Goal: Task Accomplishment & Management: Use online tool/utility

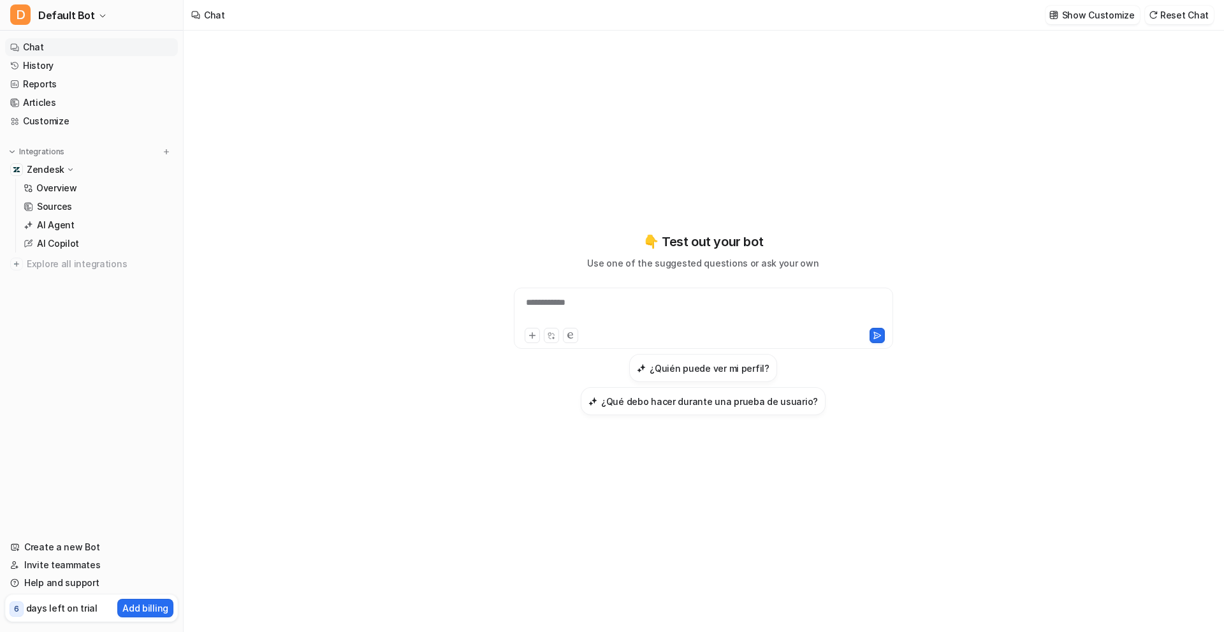
click at [635, 325] on div "**********" at bounding box center [703, 310] width 373 height 29
paste div
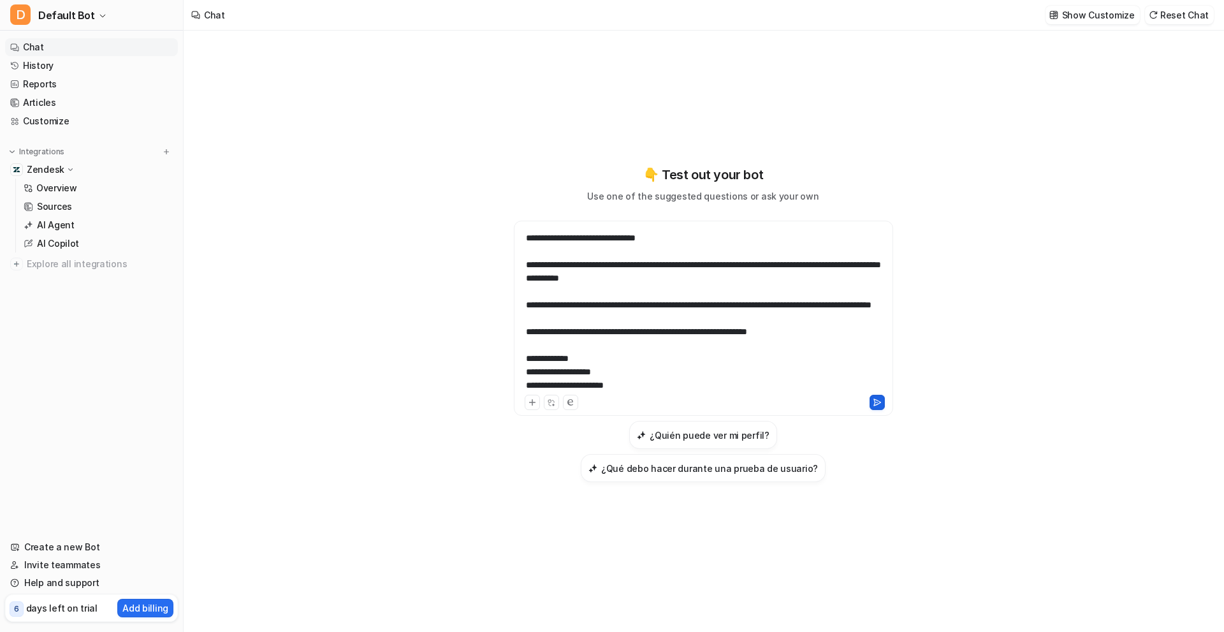
click at [873, 407] on icon at bounding box center [877, 402] width 9 height 9
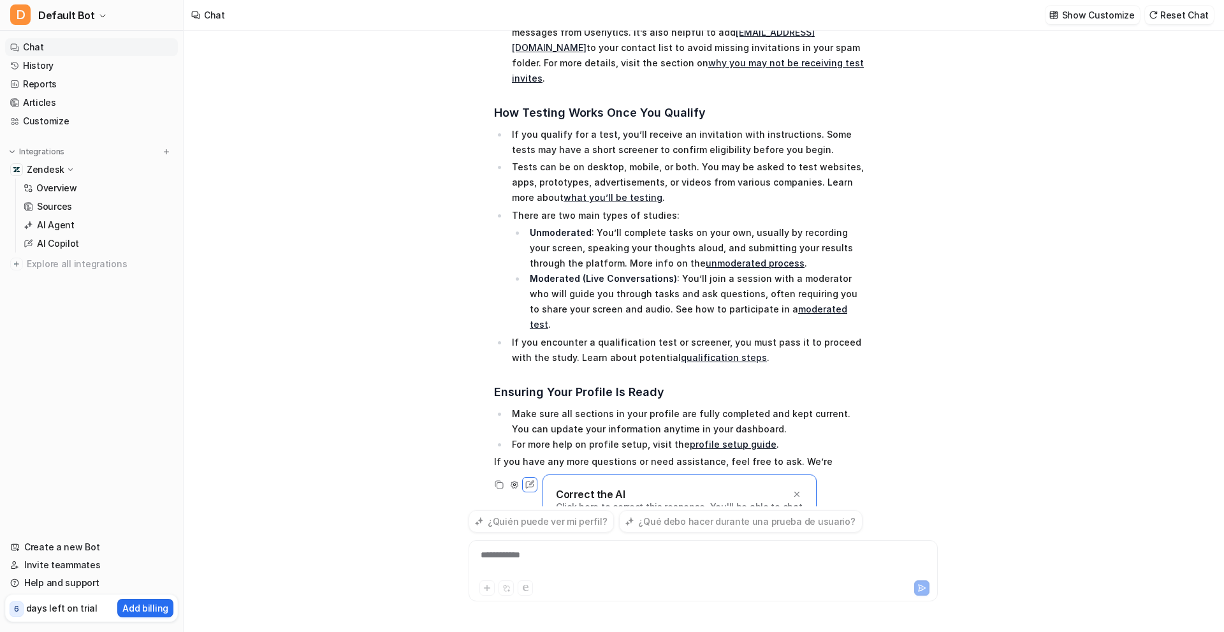
scroll to position [456, 0]
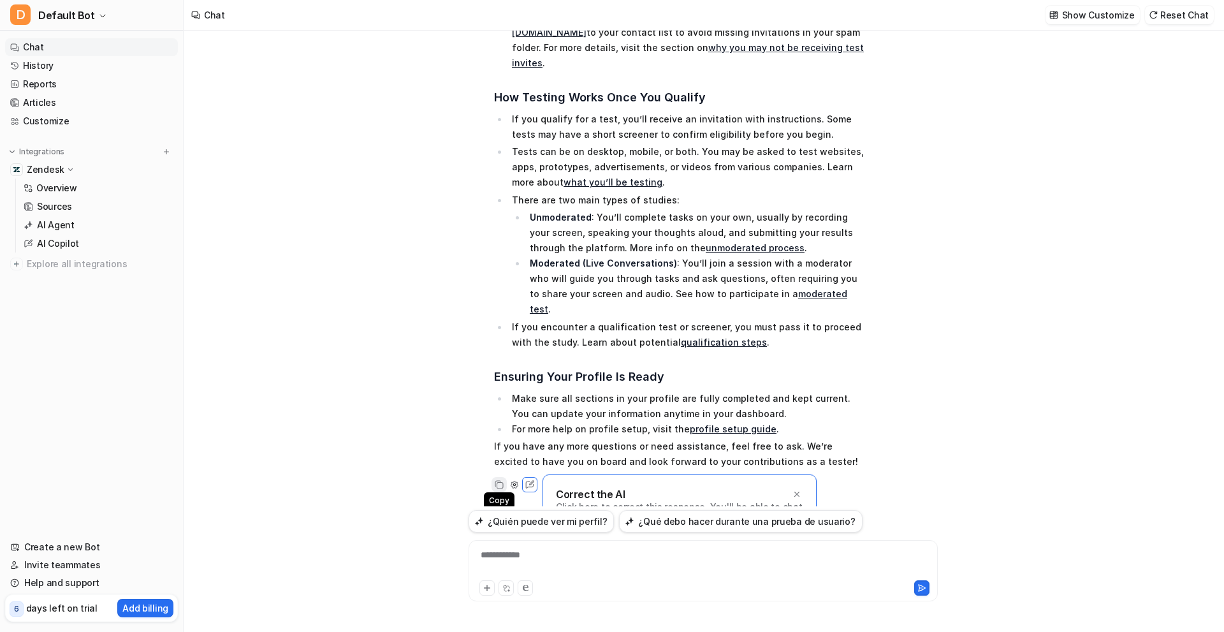
click at [492, 477] on div "Copy" at bounding box center [499, 484] width 15 height 15
click at [503, 482] on icon at bounding box center [500, 485] width 7 height 7
click at [59, 171] on p "Zendesk" at bounding box center [46, 169] width 38 height 13
click at [77, 186] on link "Overview" at bounding box center [97, 188] width 159 height 18
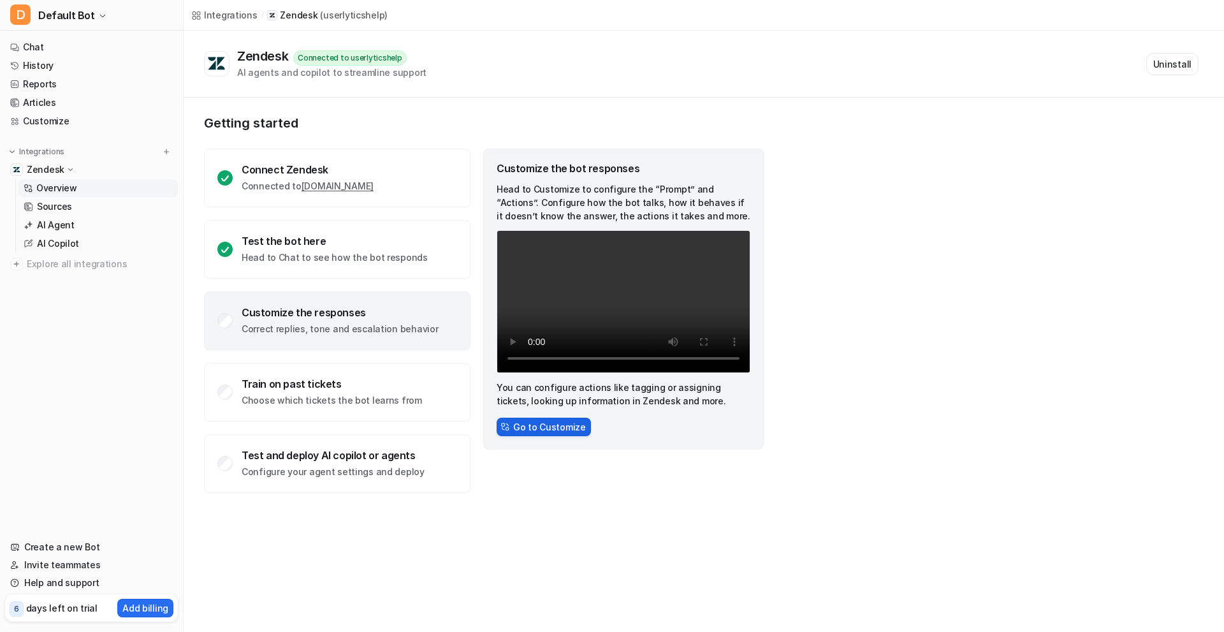
click at [529, 430] on button "Go to Customize" at bounding box center [544, 427] width 94 height 18
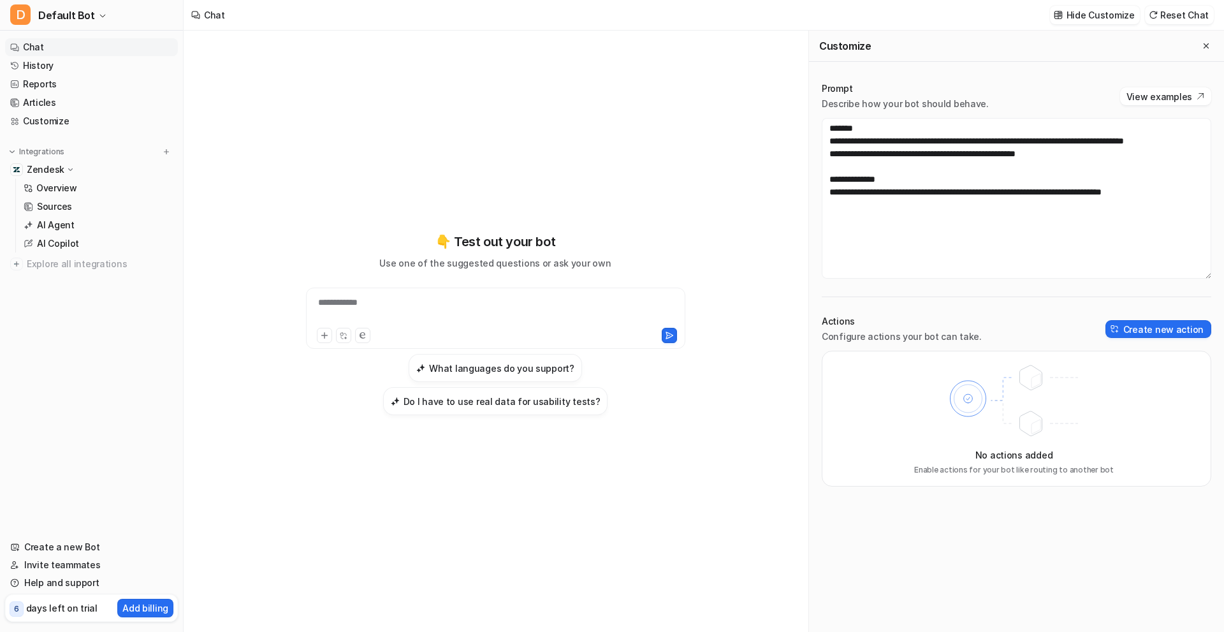
click at [403, 318] on div "**********" at bounding box center [495, 310] width 373 height 29
paste div
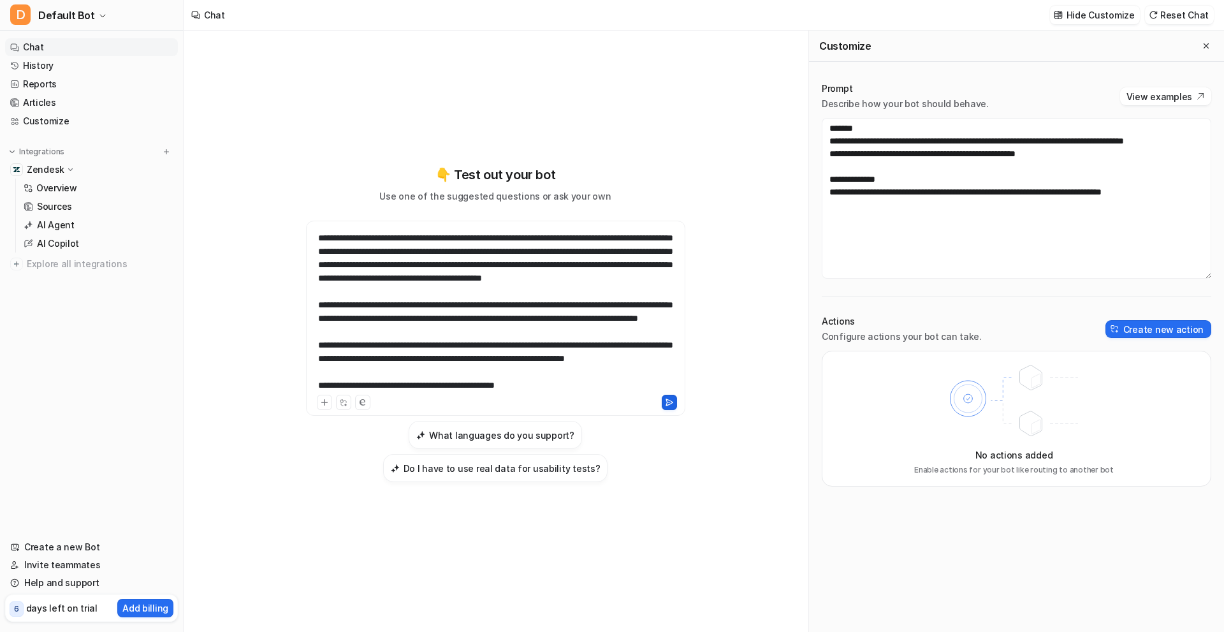
click at [671, 407] on icon at bounding box center [669, 402] width 9 height 9
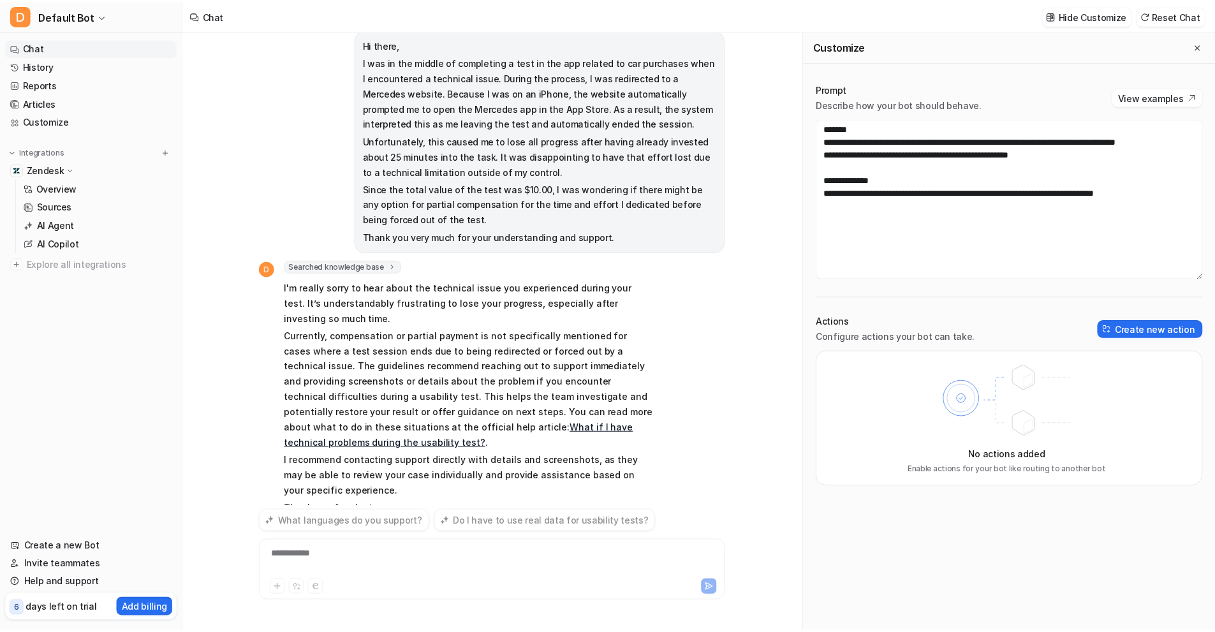
scroll to position [50, 0]
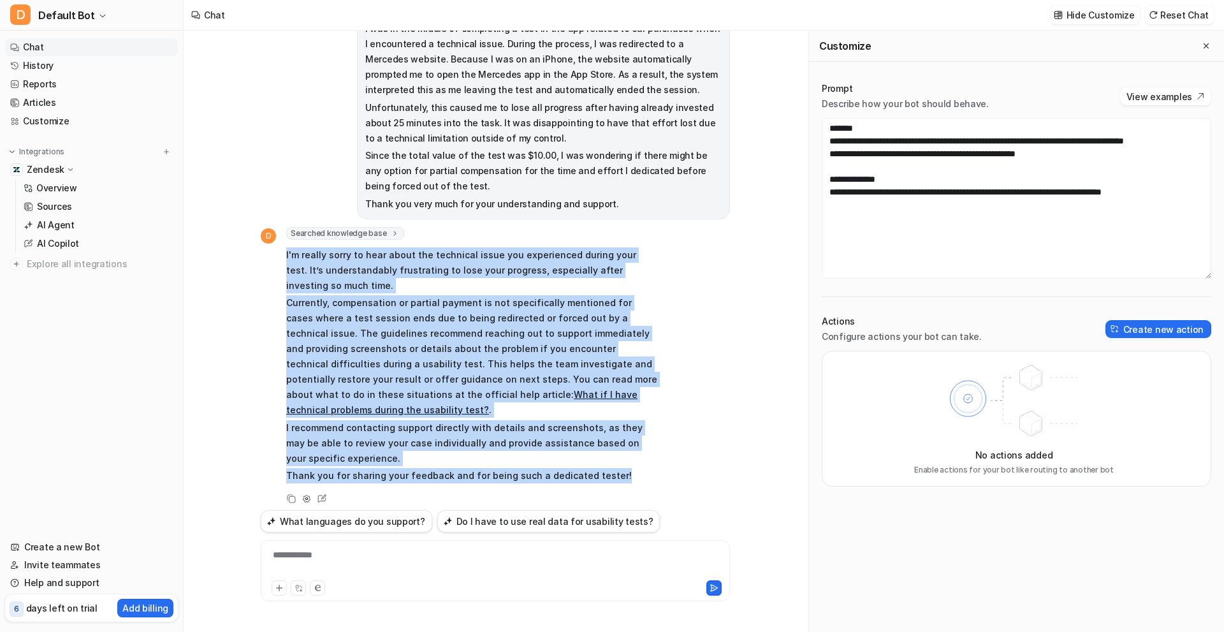
drag, startPoint x: 622, startPoint y: 463, endPoint x: 285, endPoint y: 254, distance: 396.6
click at [285, 254] on div "D Searched knowledge base search_queries : [ "compensation for technical issues…" at bounding box center [460, 356] width 399 height 259
copy span "L'i dolors ametc ad elit seddo eiu temporinc utlab etd magnaaliqua enimad mini …"
click at [87, 189] on link "Overview" at bounding box center [97, 188] width 159 height 18
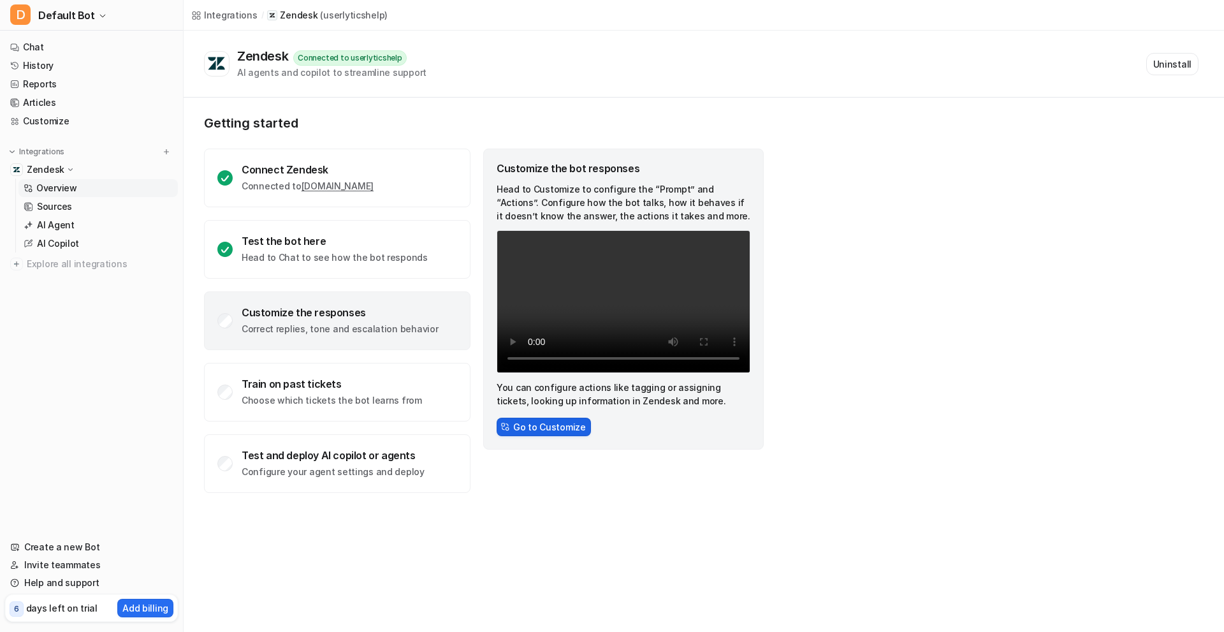
click at [526, 428] on button "Go to Customize" at bounding box center [544, 427] width 94 height 18
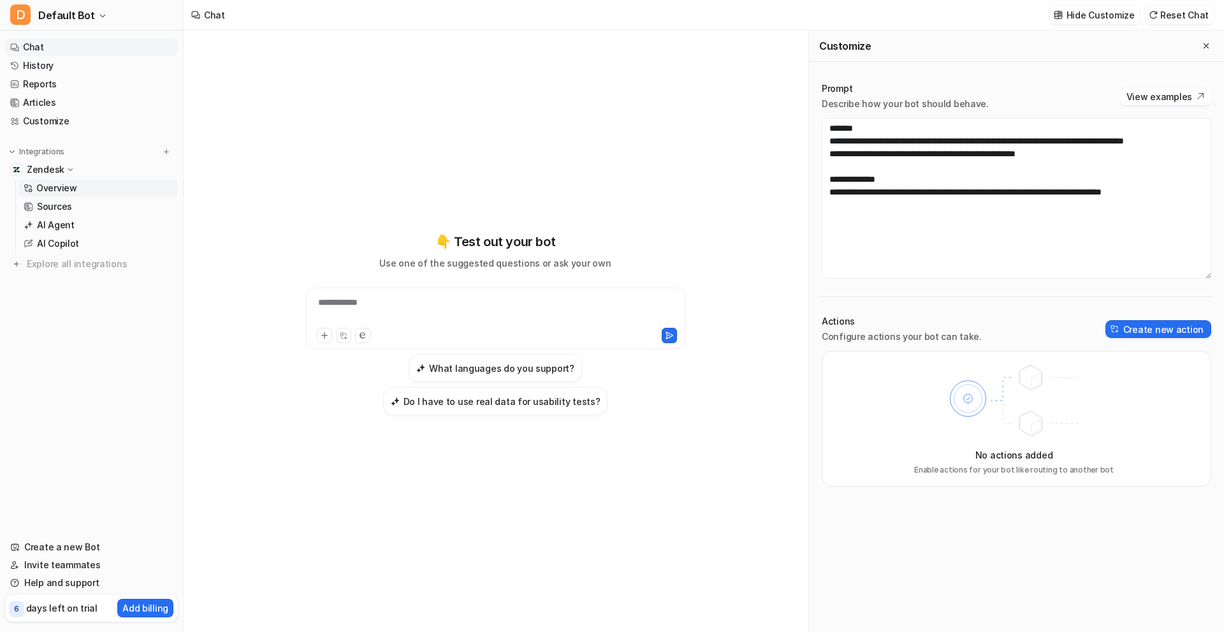
click at [77, 187] on link "Overview" at bounding box center [97, 188] width 159 height 18
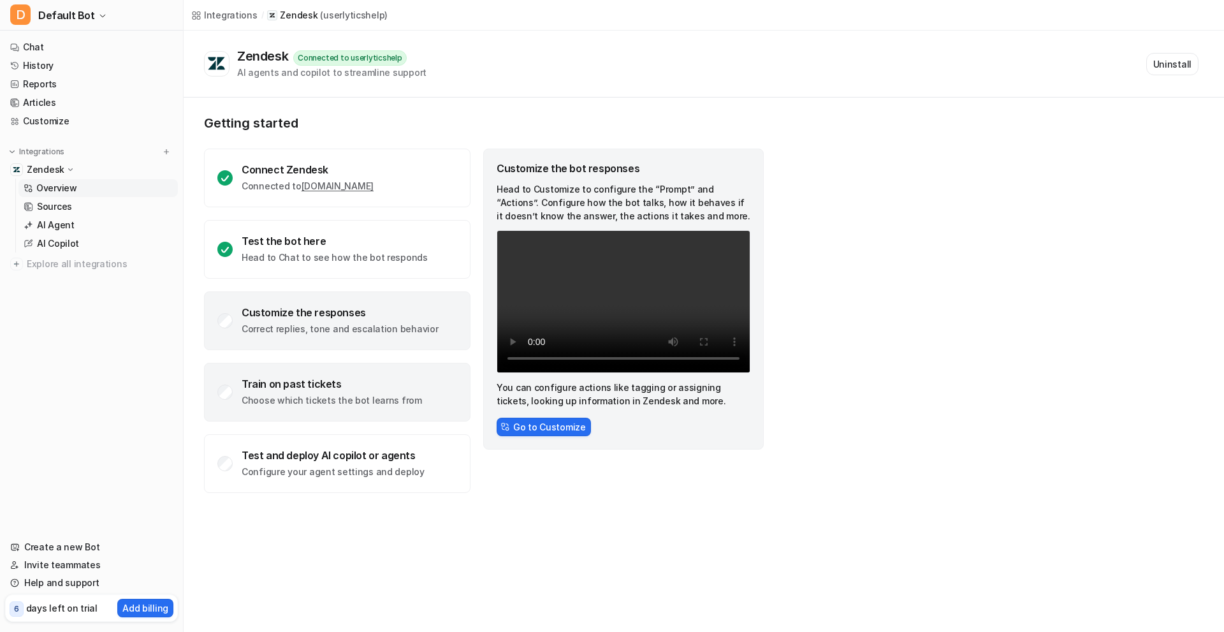
click at [268, 376] on div "Train on past tickets Choose which tickets the bot learns from" at bounding box center [337, 392] width 267 height 59
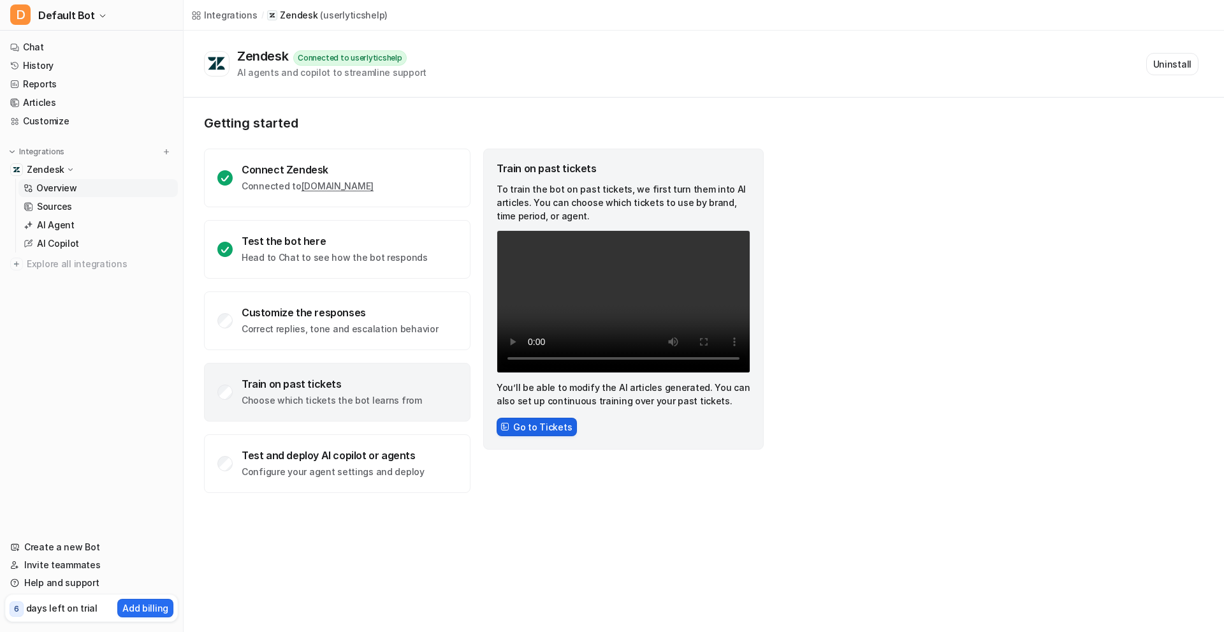
click at [520, 422] on button "Go to Tickets" at bounding box center [537, 427] width 80 height 18
click at [527, 425] on button "Go to Tickets" at bounding box center [537, 427] width 80 height 18
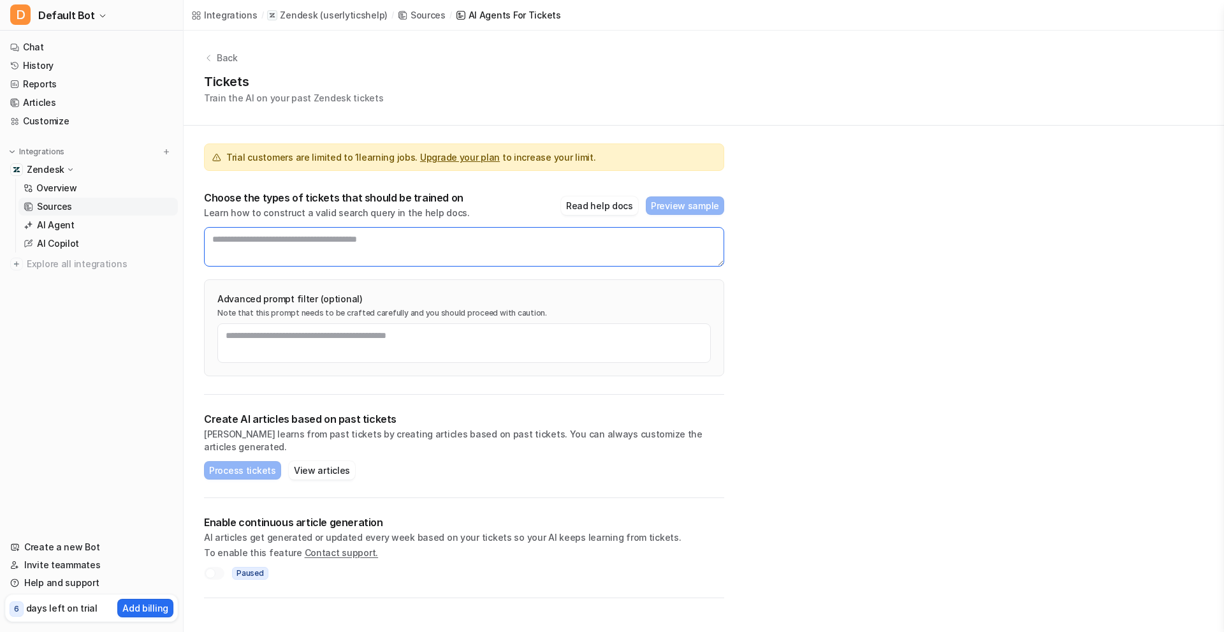
click at [429, 249] on textarea at bounding box center [464, 247] width 520 height 40
click at [407, 321] on div "Advanced prompt filter (optional) Note that this prompt needs to be crafted car…" at bounding box center [464, 327] width 520 height 97
click at [397, 346] on textarea at bounding box center [464, 343] width 494 height 40
click at [210, 568] on div at bounding box center [210, 573] width 10 height 10
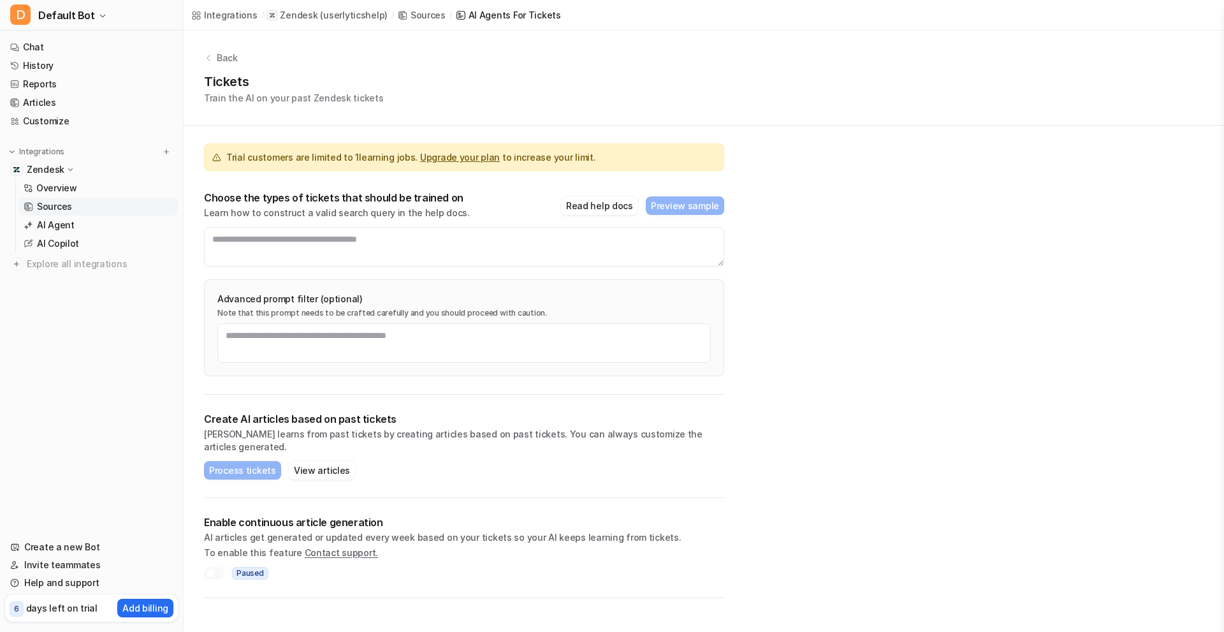
click at [208, 56] on icon at bounding box center [208, 58] width 9 height 9
click at [216, 58] on div "Back" at bounding box center [704, 57] width 1000 height 13
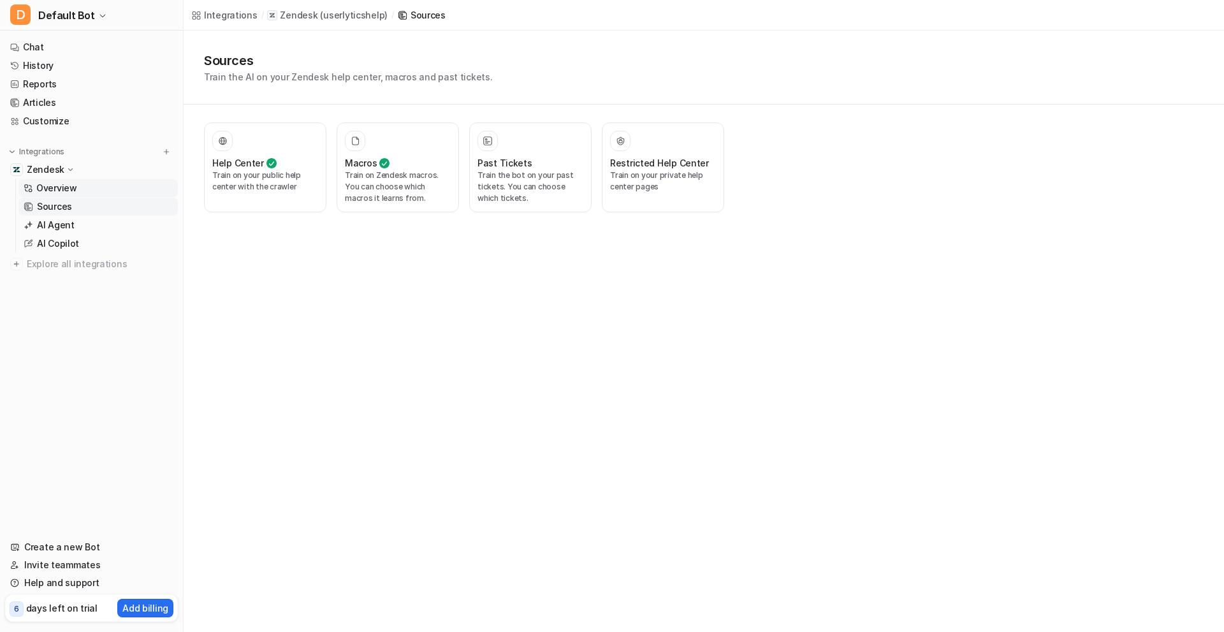
click at [70, 195] on link "Overview" at bounding box center [97, 188] width 159 height 18
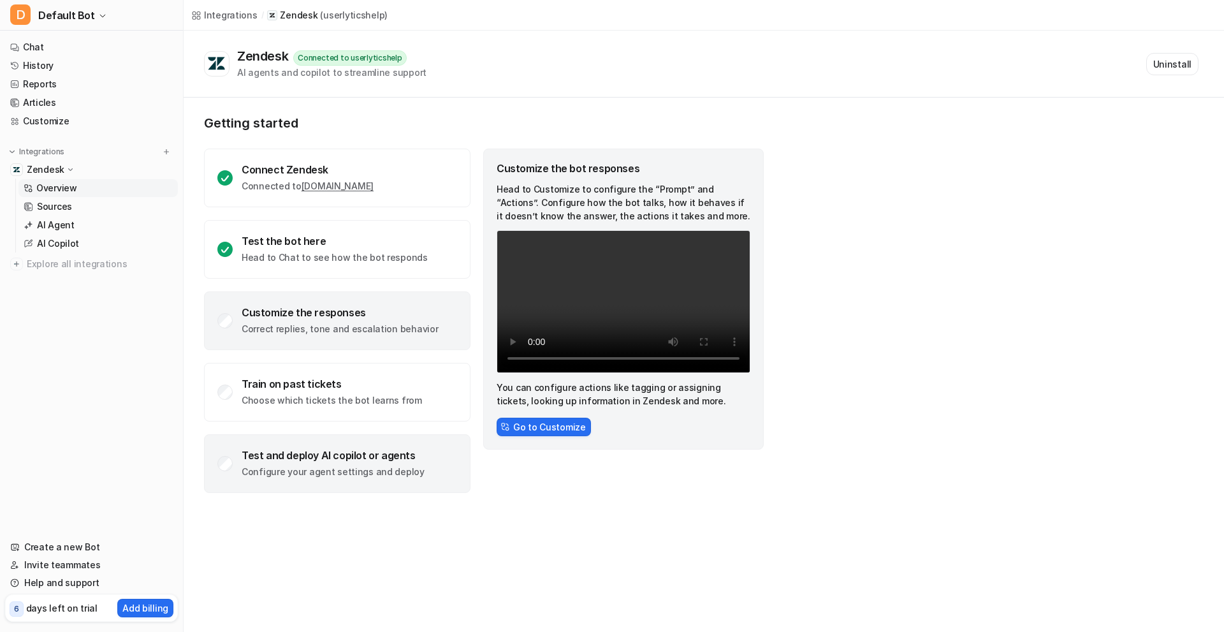
click at [330, 466] on p "Configure your agent settings and deploy" at bounding box center [333, 472] width 183 height 13
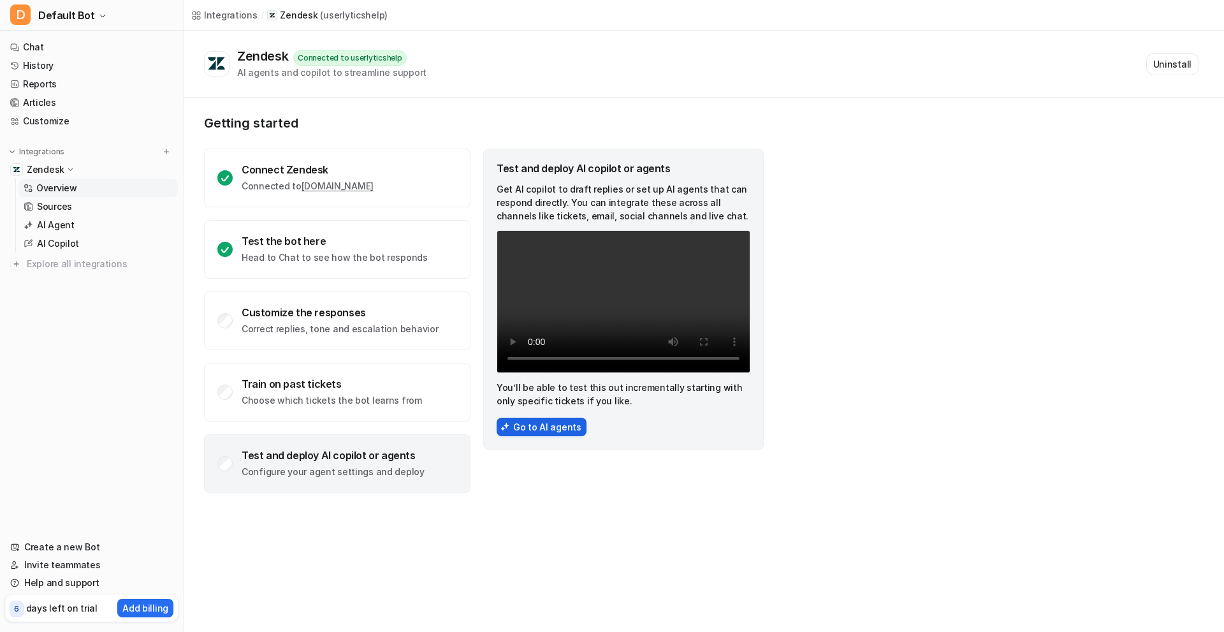
click at [527, 429] on button "Go to AI agents" at bounding box center [542, 427] width 90 height 18
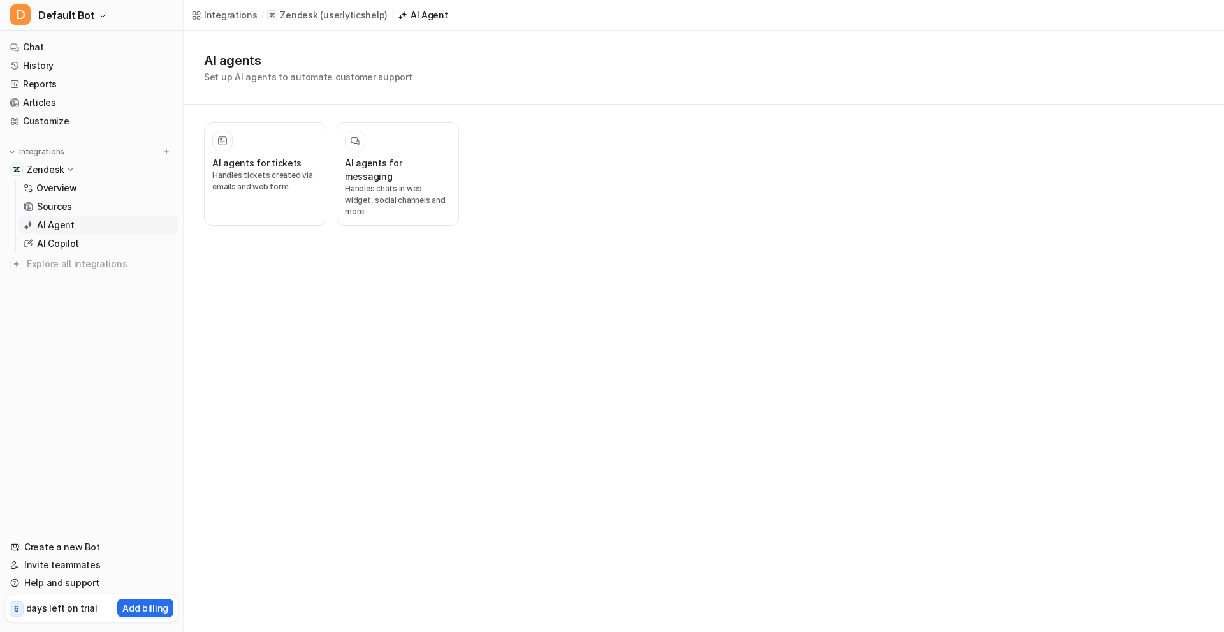
click at [527, 429] on div "Integrations / Zendesk ( userlyticshelp ) / AI Agent AI agents Set up AI agents…" at bounding box center [612, 316] width 1224 height 632
click at [256, 179] on p "Handles tickets created via emails and web form." at bounding box center [265, 181] width 106 height 23
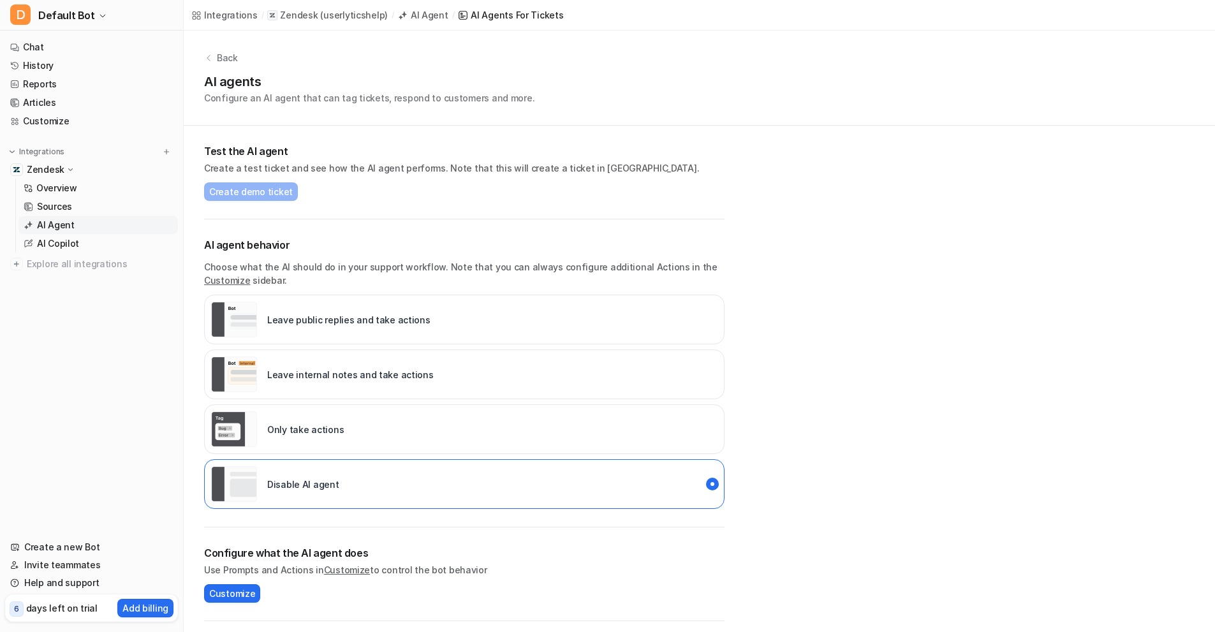
click at [306, 15] on p "Zendesk" at bounding box center [299, 15] width 38 height 13
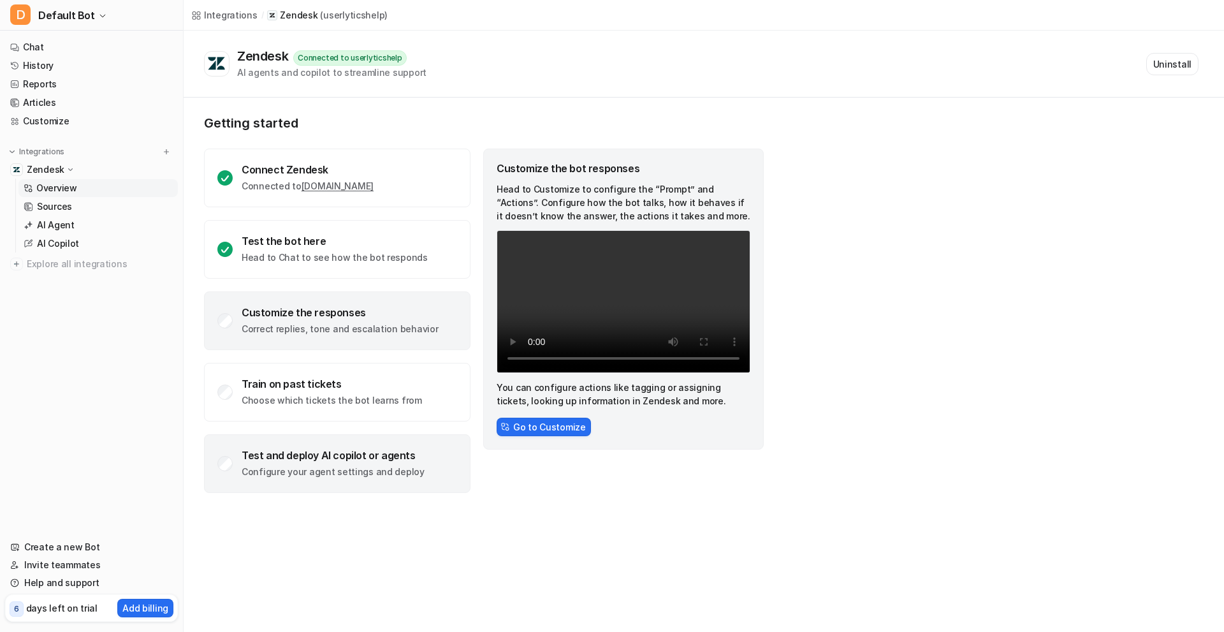
click at [360, 451] on div "Test and deploy AI copilot or agents" at bounding box center [333, 455] width 183 height 13
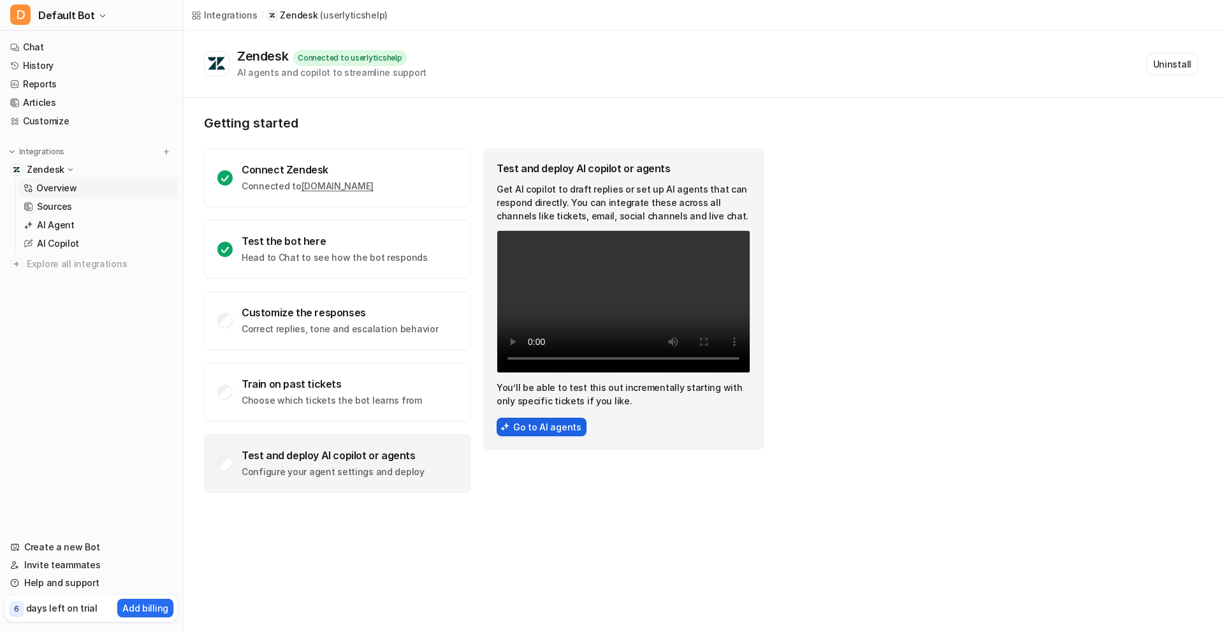
click at [516, 430] on button "Go to AI agents" at bounding box center [542, 427] width 90 height 18
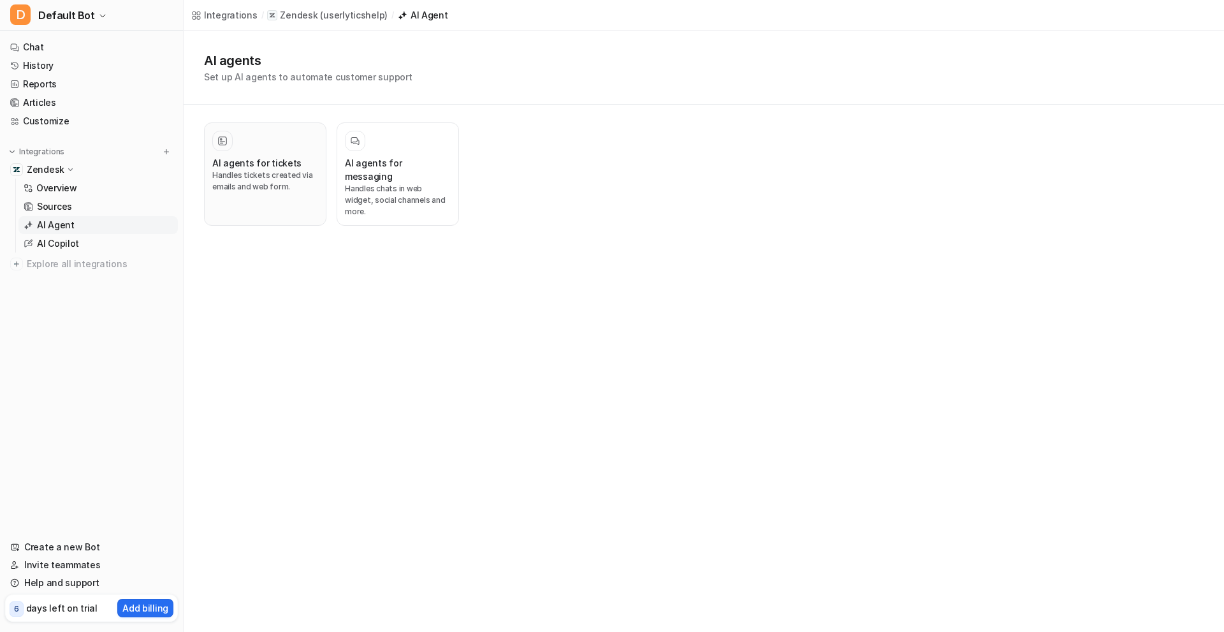
click at [297, 182] on p "Handles tickets created via emails and web form." at bounding box center [265, 181] width 106 height 23
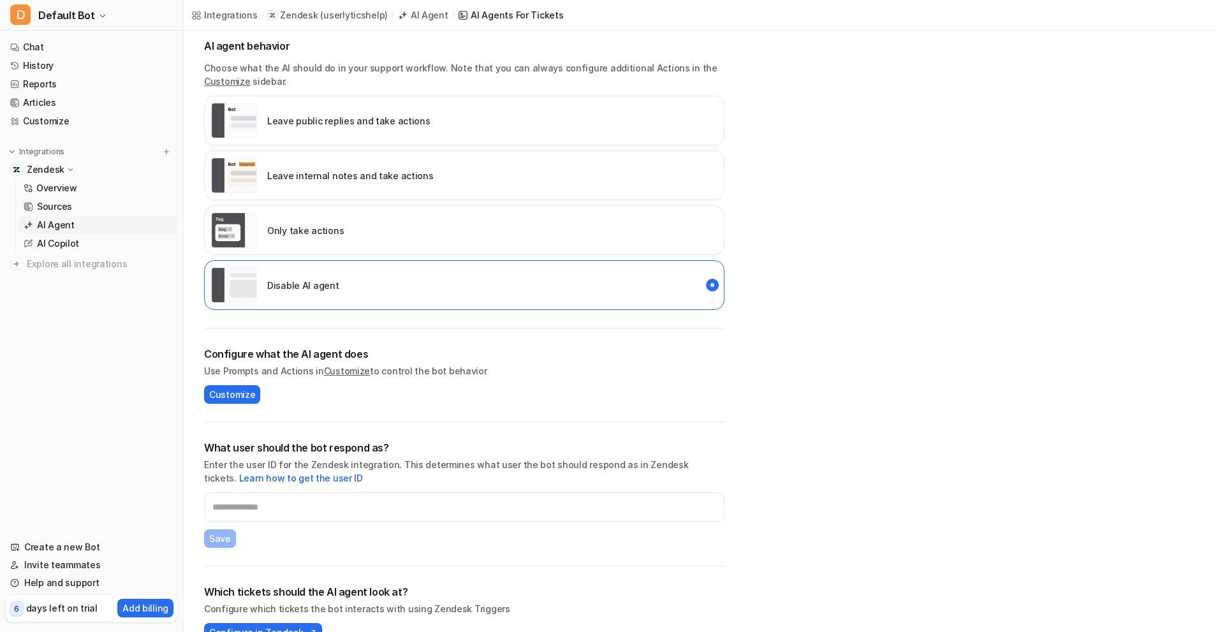
scroll to position [226, 0]
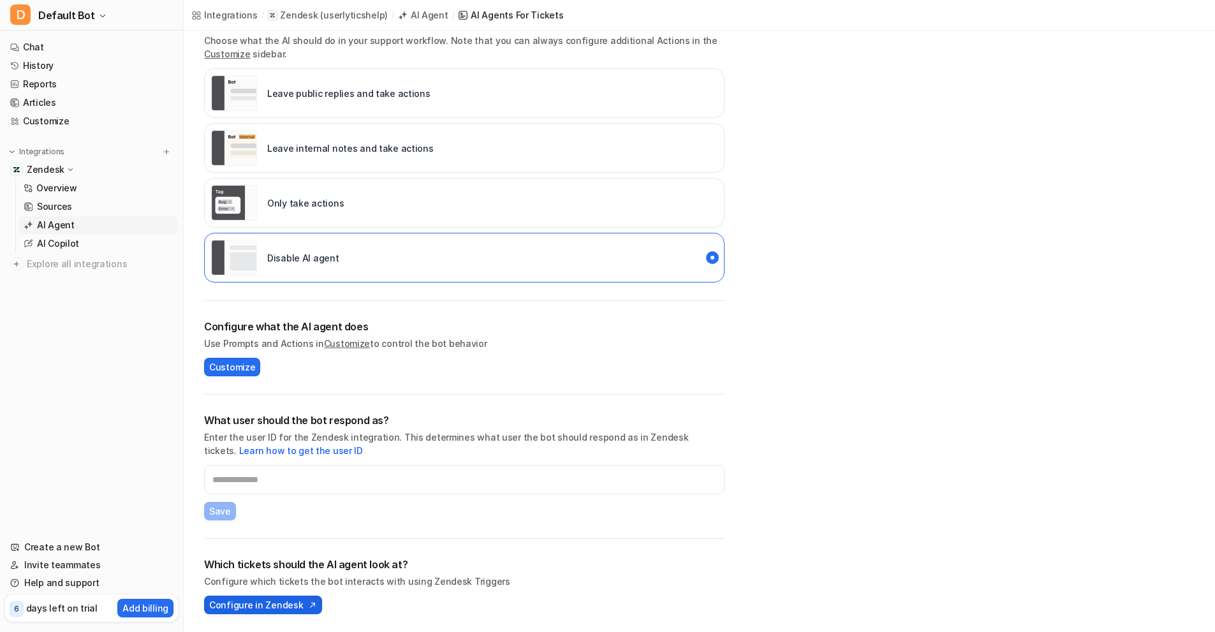
click at [251, 611] on span "Configure in Zendesk" at bounding box center [256, 604] width 94 height 13
click at [58, 189] on p "Overview" at bounding box center [56, 188] width 41 height 13
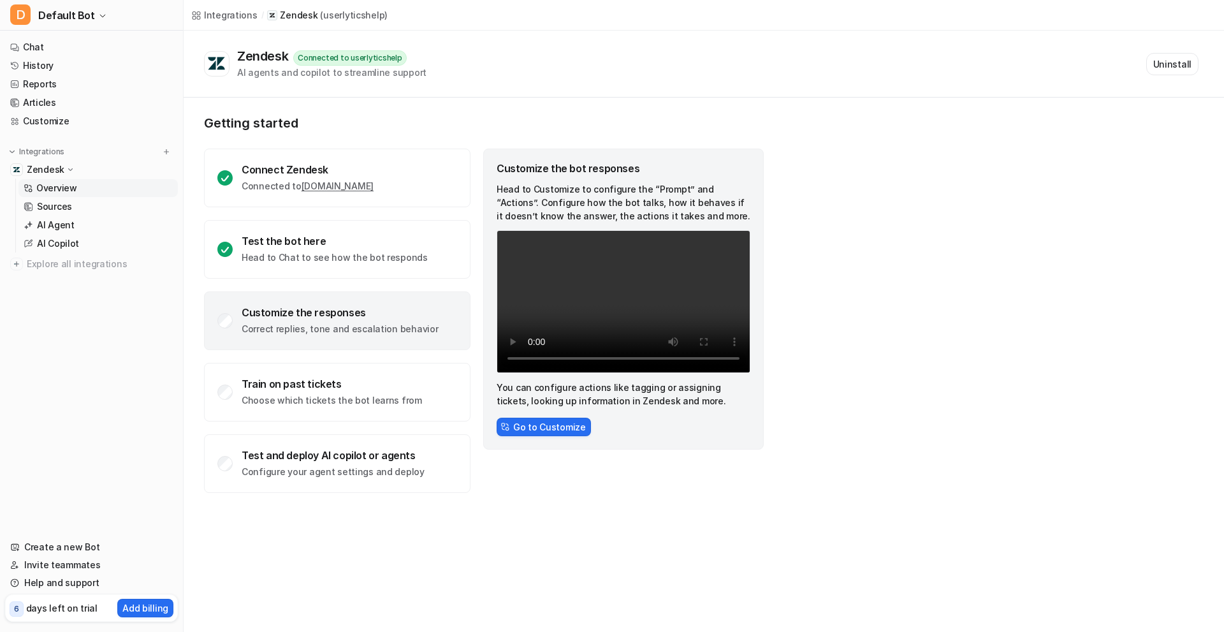
click at [354, 329] on p "Correct replies, tone and escalation behavior" at bounding box center [340, 329] width 196 height 13
click at [73, 210] on link "Sources" at bounding box center [97, 207] width 159 height 18
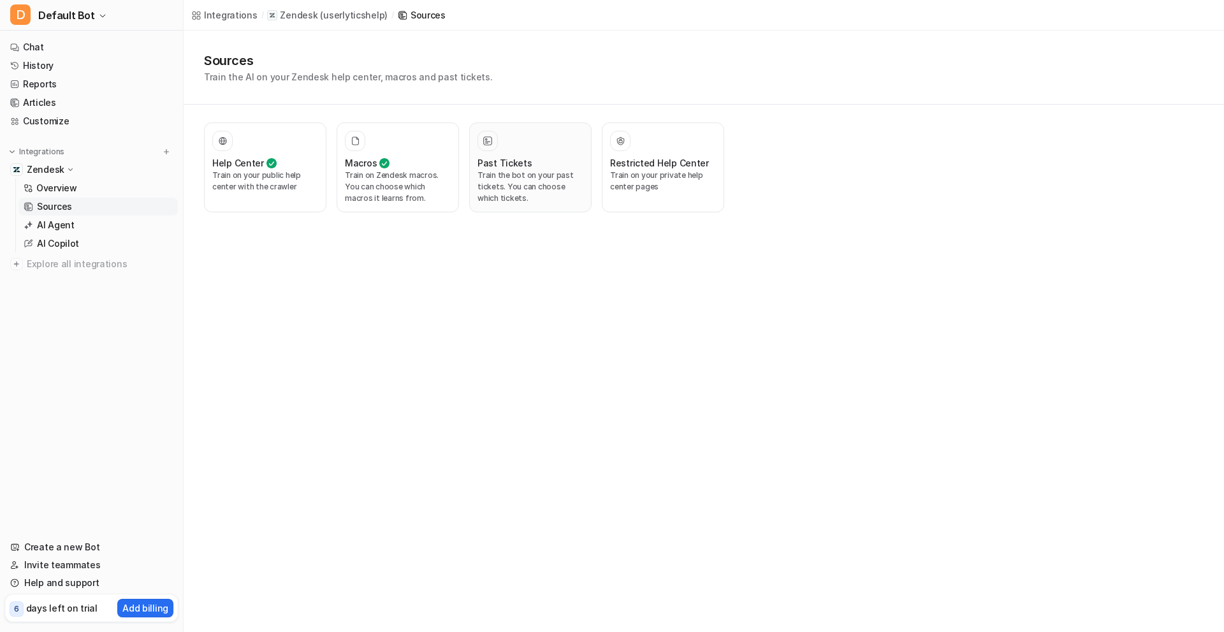
click at [490, 183] on p "Train the bot on your past tickets. You can choose which tickets." at bounding box center [531, 187] width 106 height 34
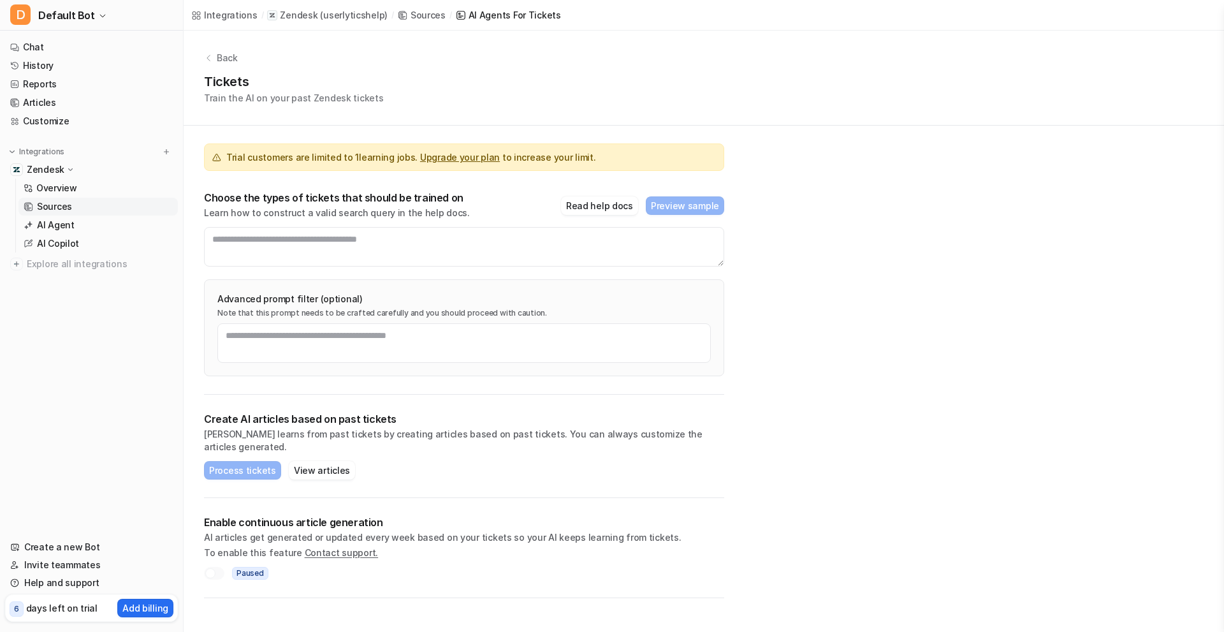
click at [432, 207] on p "Learn how to construct a valid search query in the help docs." at bounding box center [337, 213] width 266 height 13
